Goal: Task Accomplishment & Management: Use online tool/utility

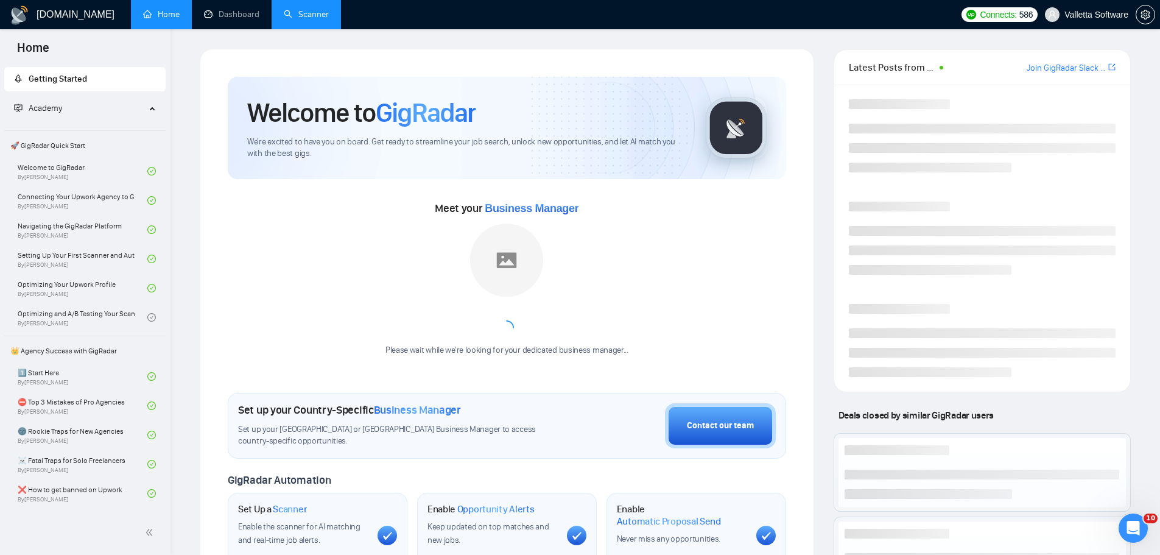
click at [285, 18] on link "Scanner" at bounding box center [306, 14] width 45 height 10
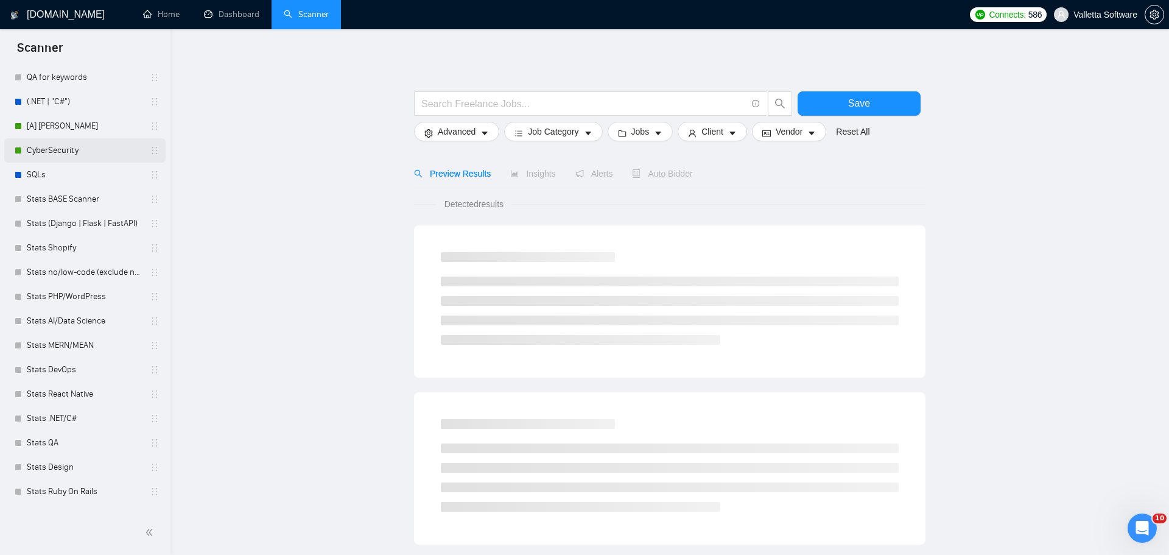
click at [46, 163] on link "CyberSecurity" at bounding box center [85, 150] width 116 height 24
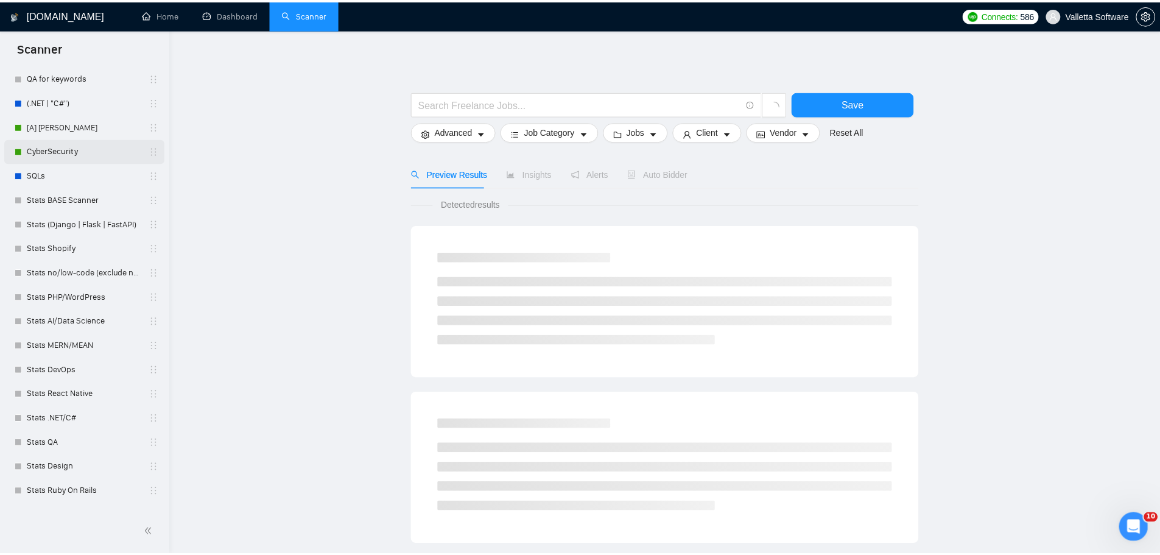
scroll to position [479, 0]
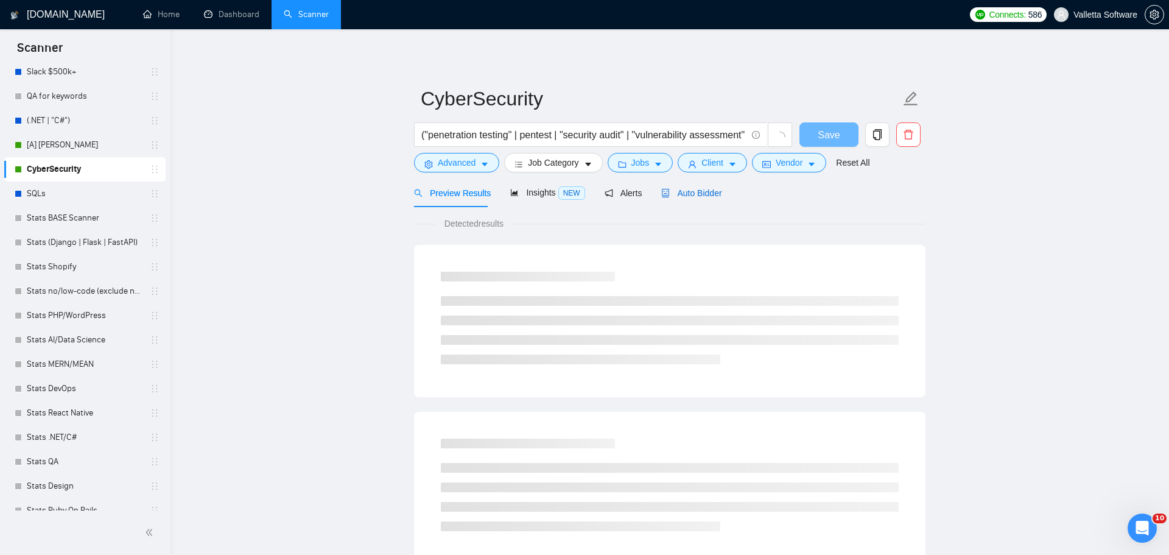
click at [706, 195] on span "Auto Bidder" at bounding box center [691, 193] width 60 height 10
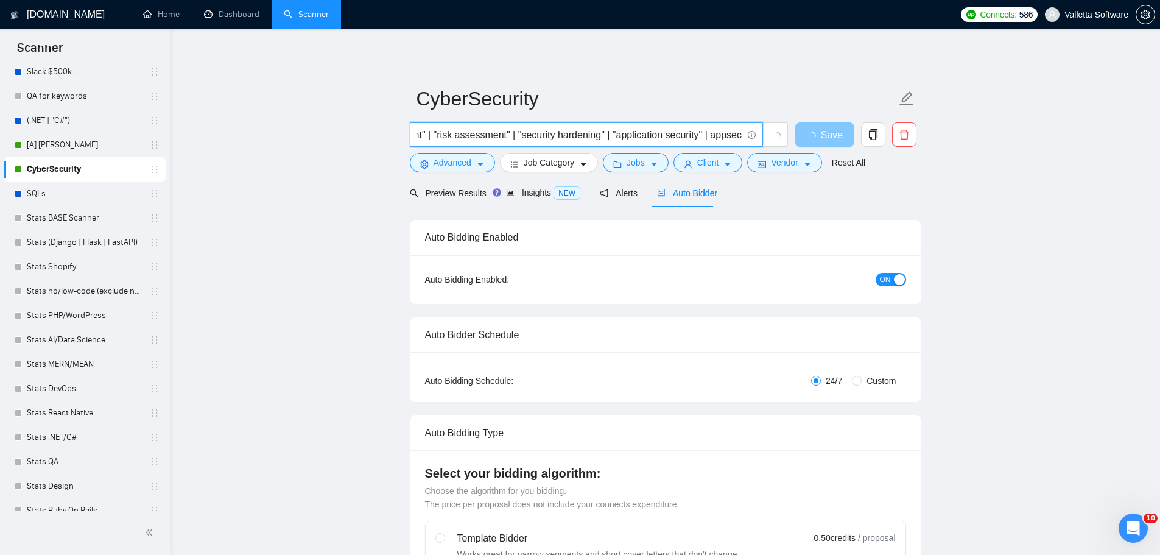
scroll to position [0, 1579]
drag, startPoint x: 700, startPoint y: 133, endPoint x: 917, endPoint y: 149, distance: 217.9
click at [918, 147] on div "("penetration testing" | pentest | "security audit" | "vulnerability assessment…" at bounding box center [662, 137] width 511 height 30
click at [656, 137] on input "("penetration testing" | pentest | "security audit" | "vulnerability assessment…" at bounding box center [579, 134] width 325 height 15
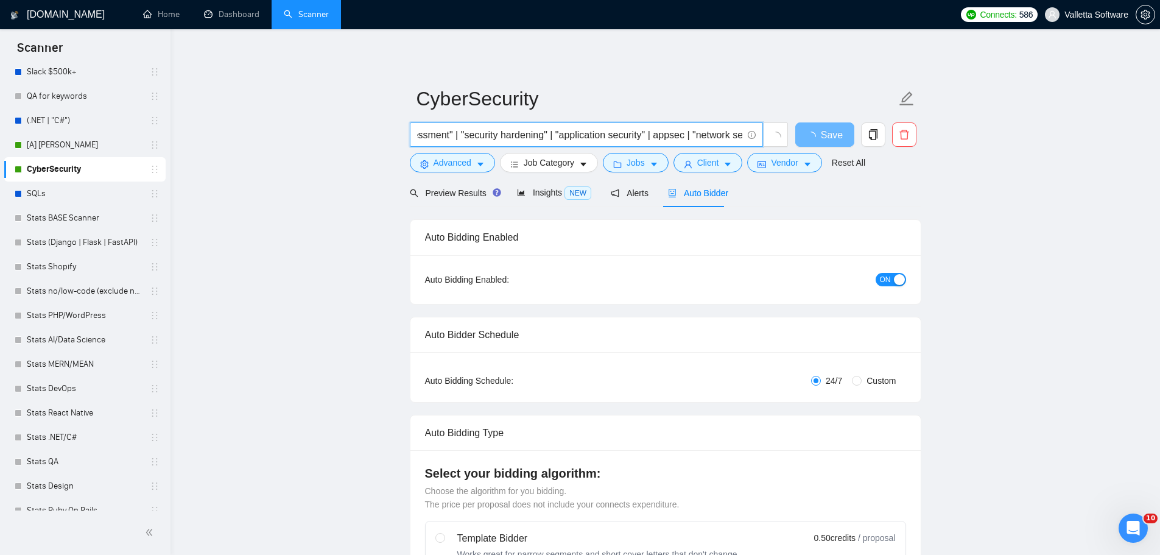
drag, startPoint x: 650, startPoint y: 134, endPoint x: 374, endPoint y: 135, distance: 275.8
click at [896, 275] on div "button" at bounding box center [899, 279] width 11 height 11
click at [815, 136] on icon "loading" at bounding box center [811, 137] width 10 height 10
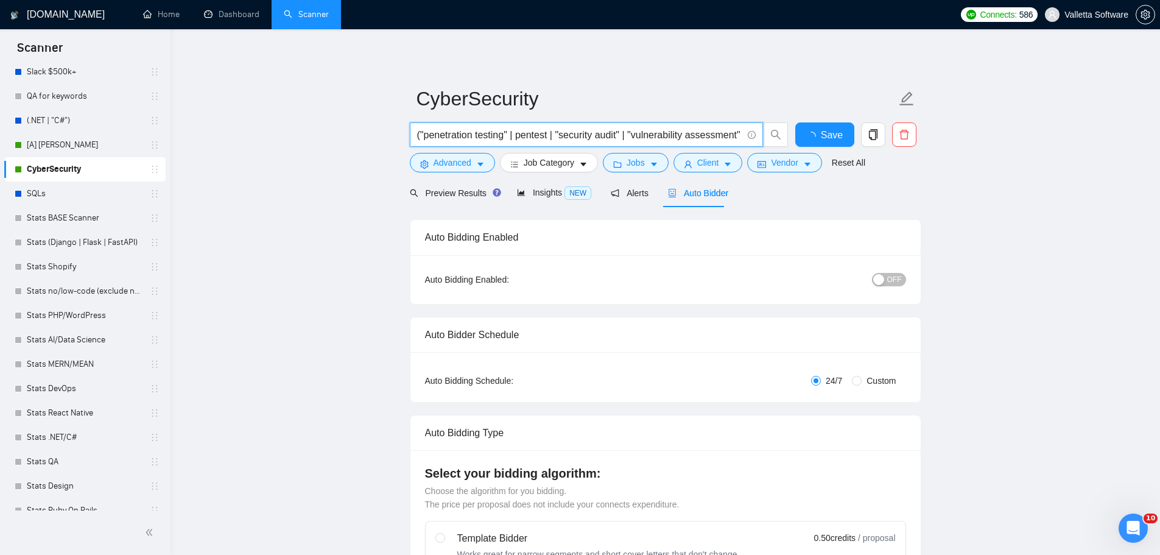
drag, startPoint x: 256, startPoint y: 140, endPoint x: 280, endPoint y: 144, distance: 24.1
click at [819, 125] on button "Save" at bounding box center [824, 134] width 59 height 24
